Goal: Task Accomplishment & Management: Manage account settings

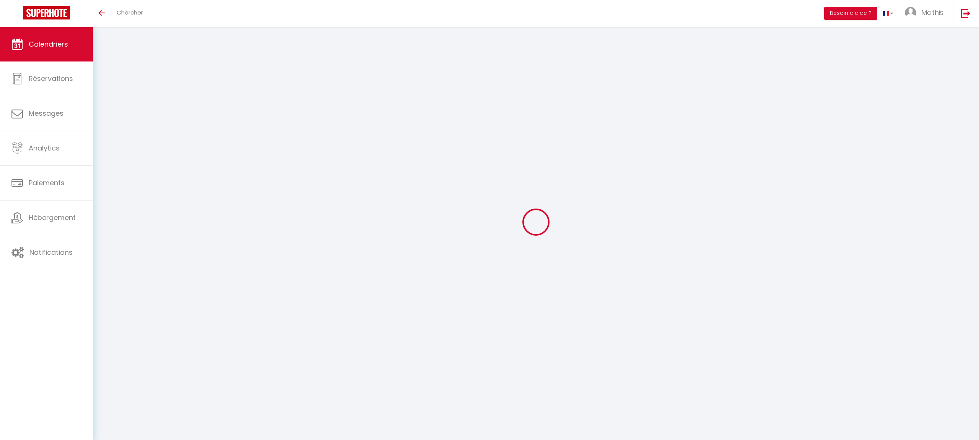
select select
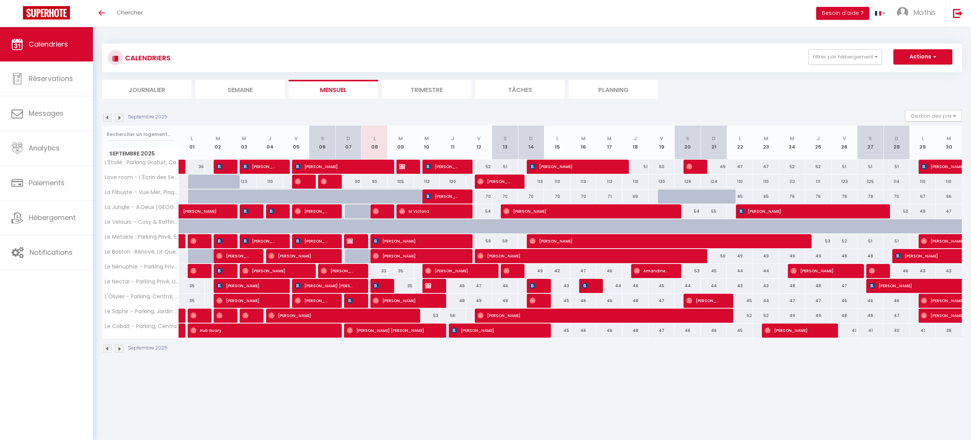
click at [410, 164] on div at bounding box center [409, 167] width 26 height 15
click at [406, 166] on span "[PERSON_NAME]" at bounding box center [403, 166] width 9 height 15
select select "OK"
select select "KO"
select select "0"
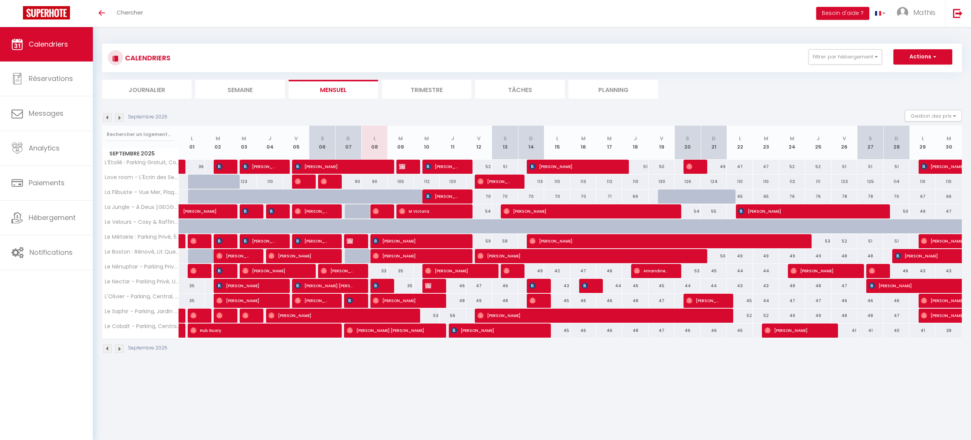
select select "0"
select select "1"
select select
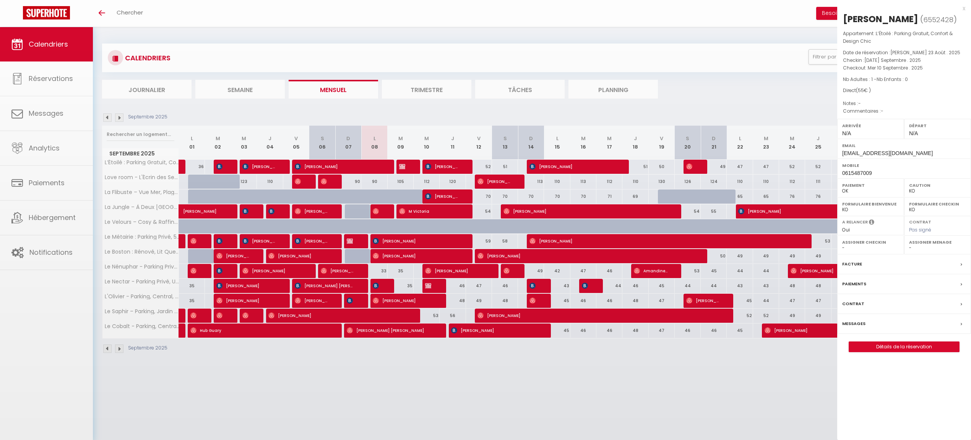
select select "41910"
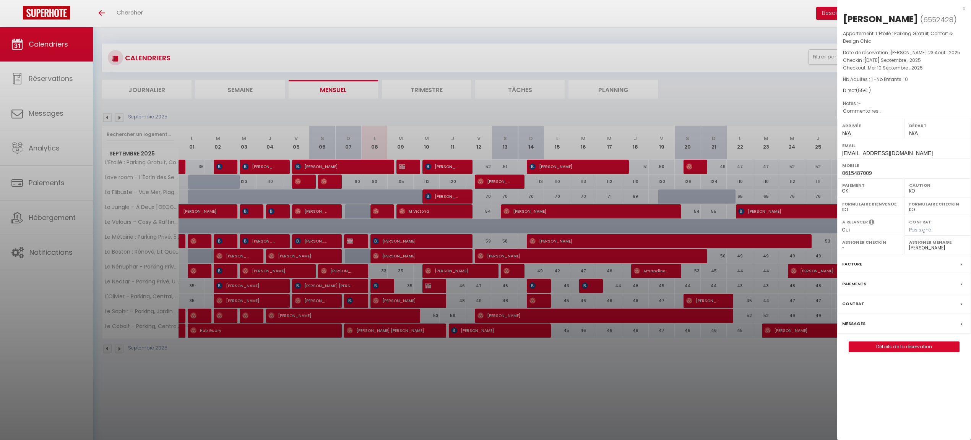
click at [477, 156] on div at bounding box center [485, 220] width 971 height 440
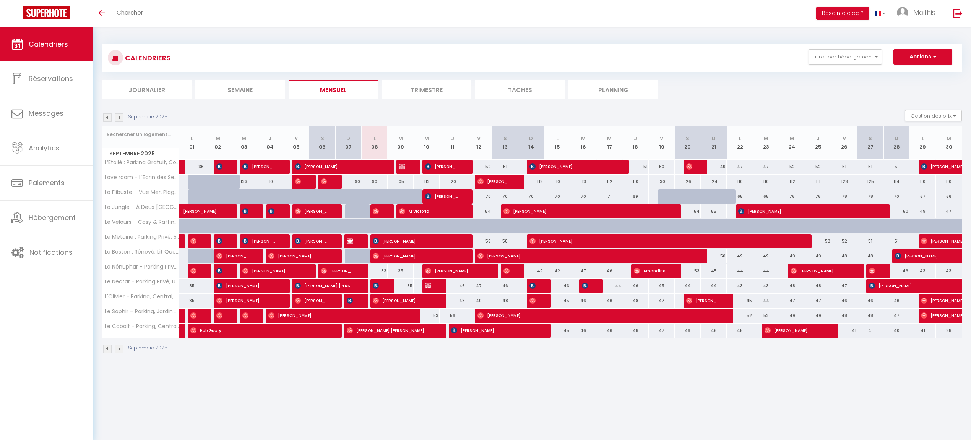
click at [399, 166] on img at bounding box center [402, 167] width 6 height 6
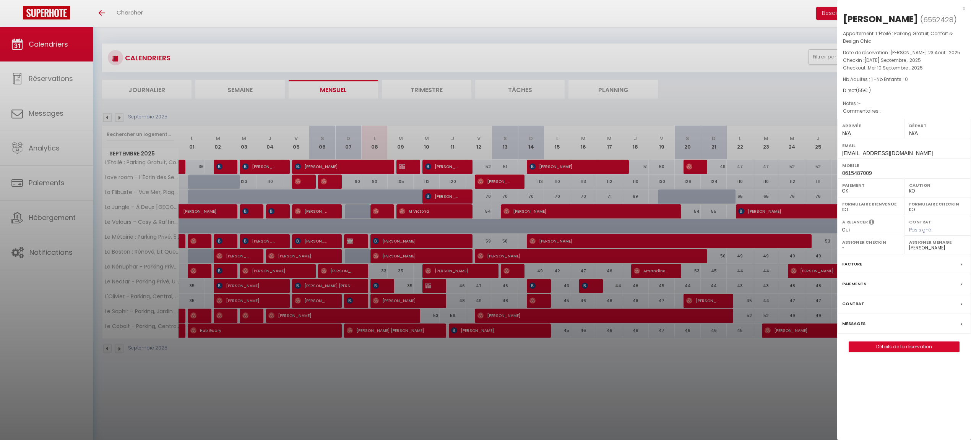
click at [399, 166] on div at bounding box center [485, 220] width 971 height 440
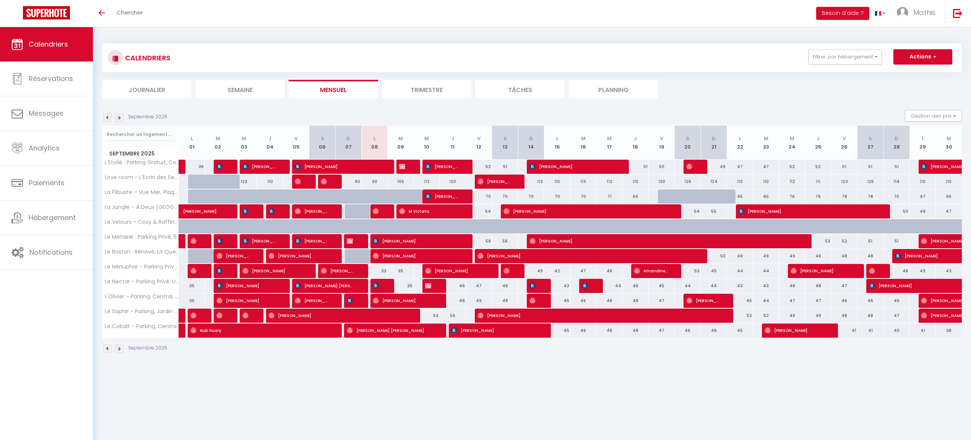
click at [288, 1] on div "Toggle menubar Chercher BUTTON Besoin d'aide ? Mathis Paramètres Équipe" at bounding box center [510, 13] width 910 height 27
click at [812, 63] on button "Filtrer par hébergement" at bounding box center [844, 56] width 73 height 15
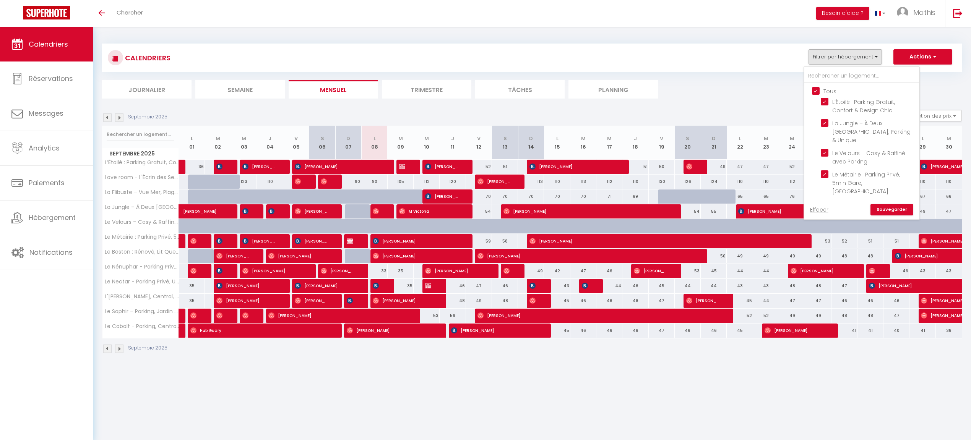
click at [817, 89] on input "Tous" at bounding box center [869, 91] width 115 height 8
checkbox input "false"
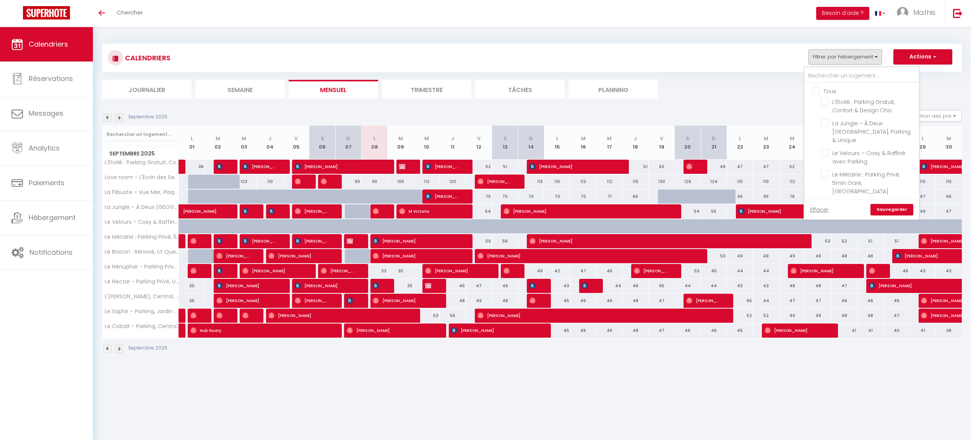
checkbox input "false"
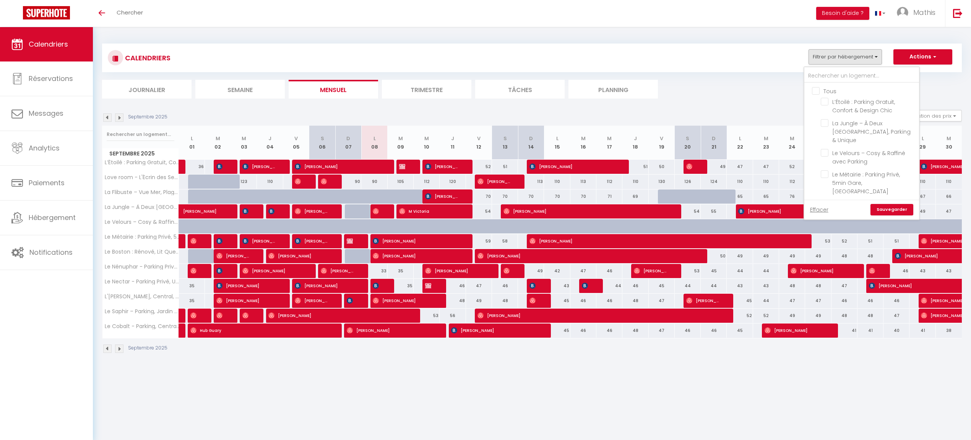
checkbox input "false"
click at [820, 78] on input "text" at bounding box center [861, 76] width 115 height 14
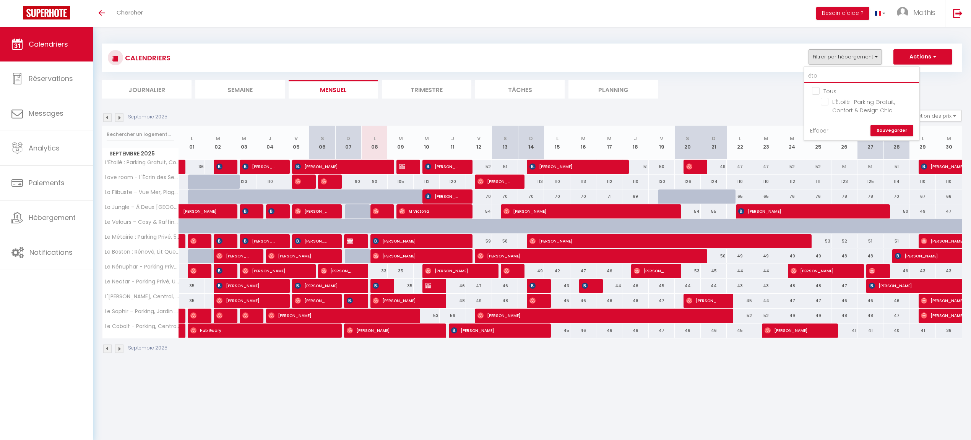
type input "toi"
drag, startPoint x: 820, startPoint y: 94, endPoint x: 825, endPoint y: 103, distance: 9.9
click at [825, 103] on input "L’Étoilé : Parking Gratuit, Confort & Design Chic" at bounding box center [869, 102] width 96 height 8
checkbox input "true"
click at [826, 78] on input "toi" at bounding box center [861, 76] width 115 height 14
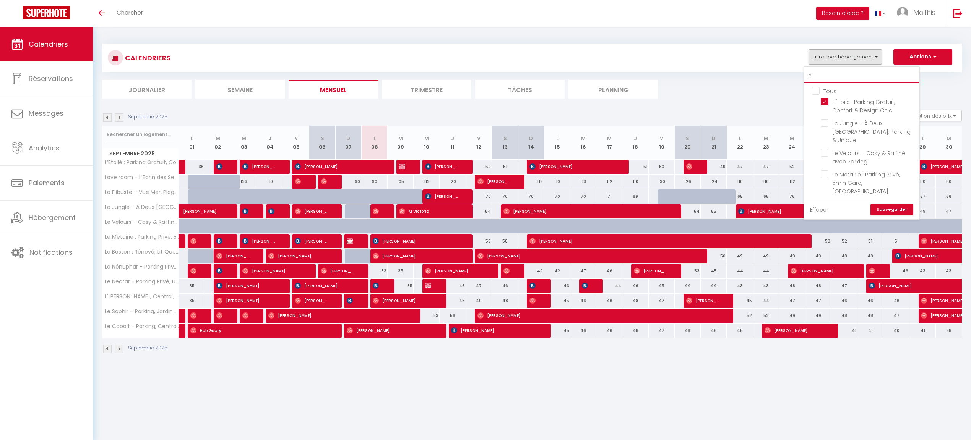
type input "ne"
checkbox input "false"
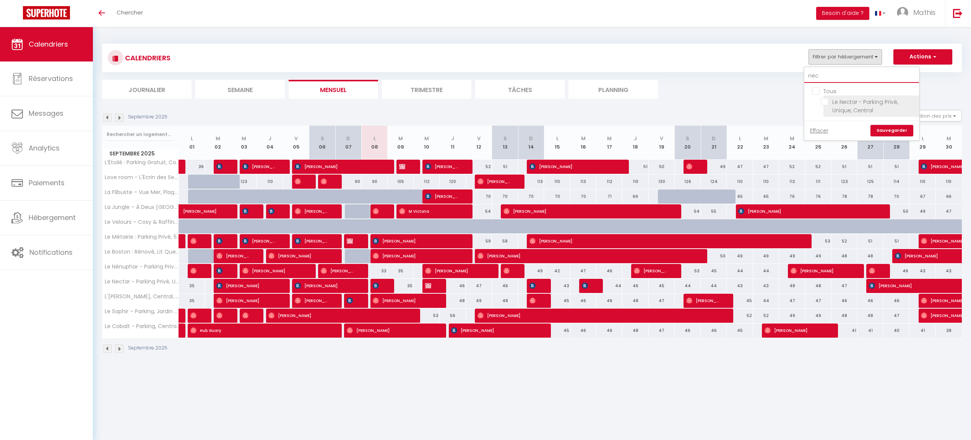
type input "nec"
click at [828, 101] on input "Le Nectar - Parking Privé, Unique, Central" at bounding box center [869, 102] width 96 height 8
checkbox input "true"
click at [895, 133] on link "Sauvegarder" at bounding box center [891, 130] width 43 height 11
